Goal: Check status: Check status

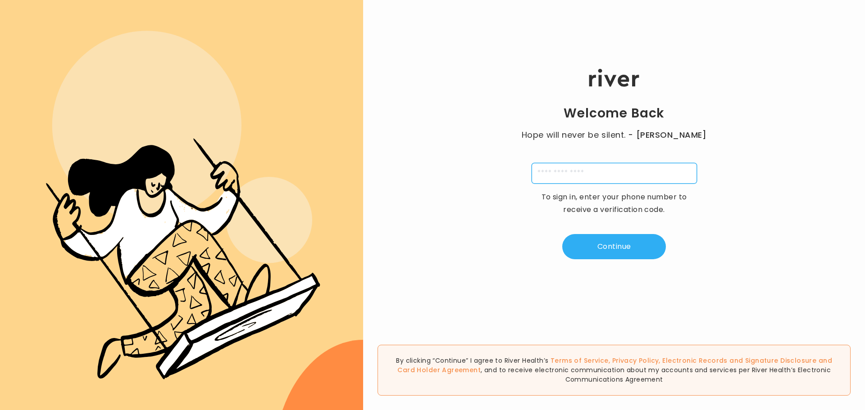
click at [546, 173] on input "tel" at bounding box center [614, 173] width 165 height 21
type input "**********"
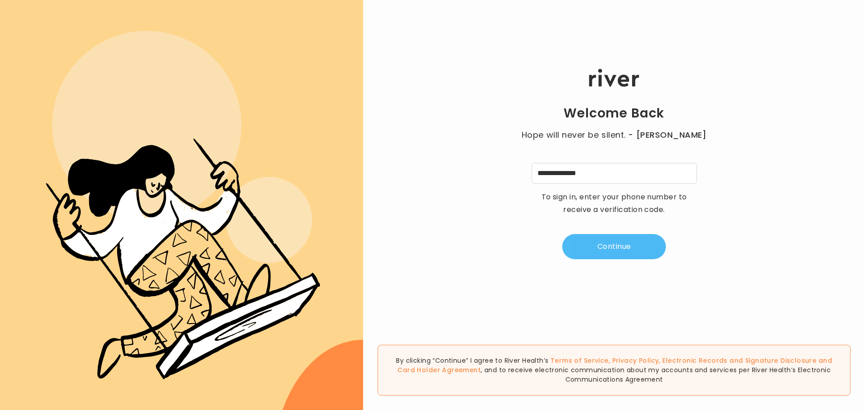
click at [596, 252] on button "Continue" at bounding box center [614, 246] width 104 height 25
type input "*"
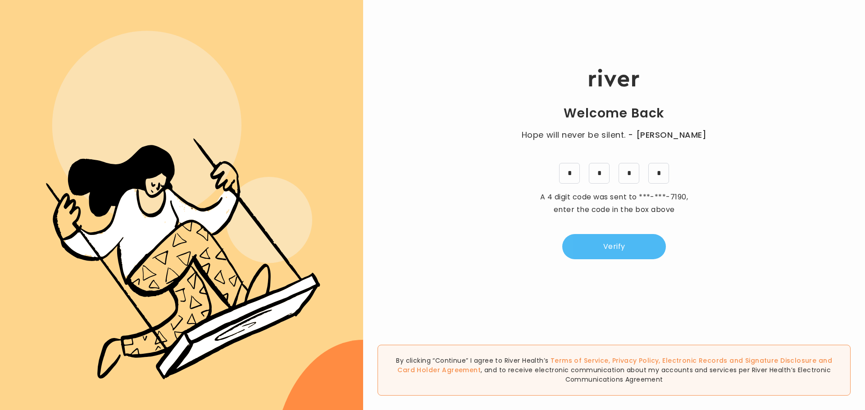
click at [596, 252] on button "Verify" at bounding box center [614, 246] width 104 height 25
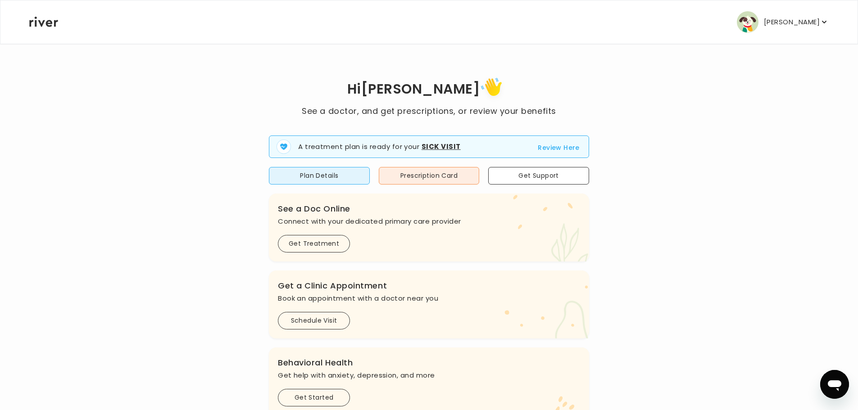
click at [559, 148] on button "Review Here" at bounding box center [559, 147] width 42 height 11
